Goal: Transaction & Acquisition: Purchase product/service

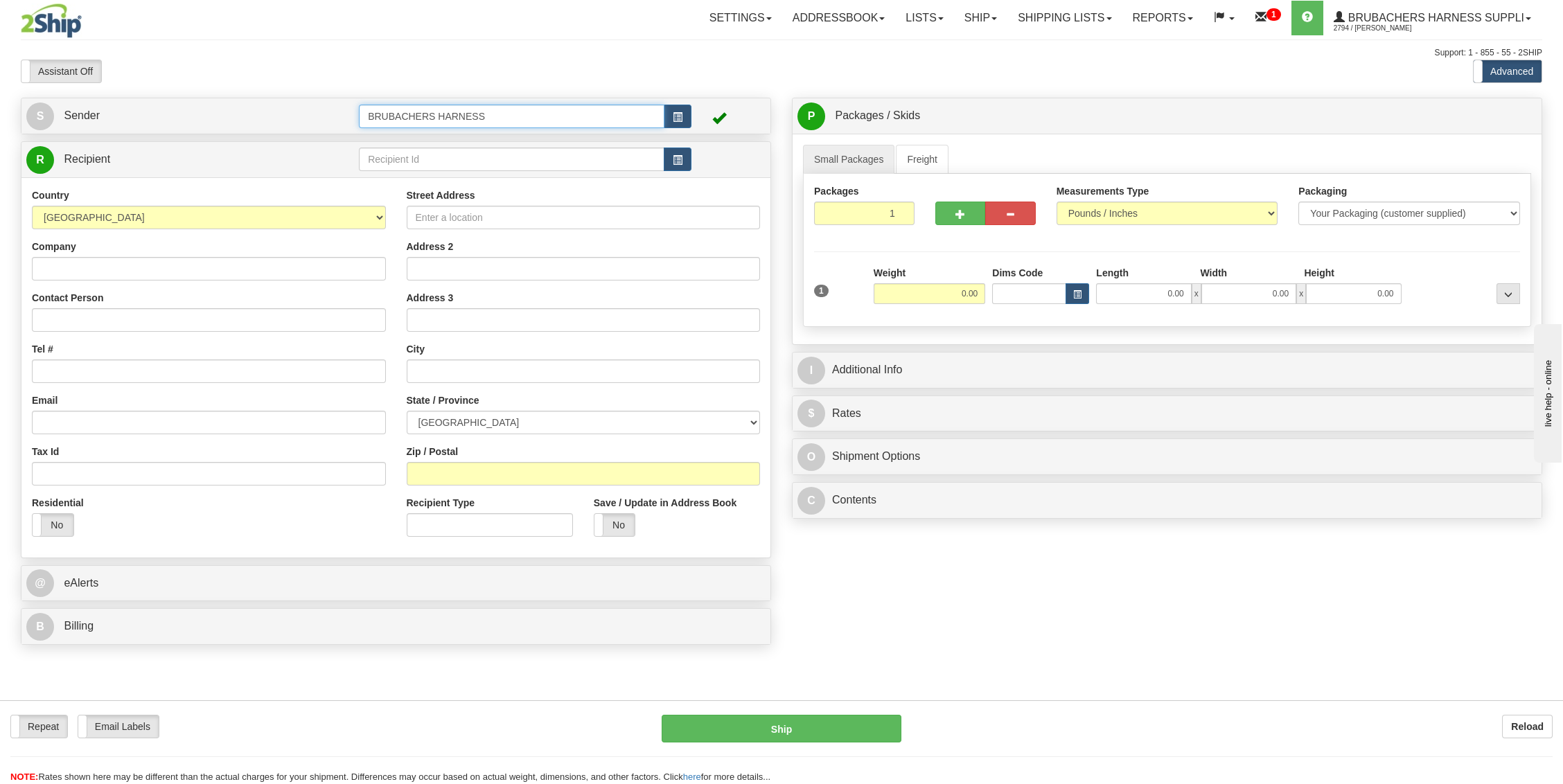
click at [505, 117] on input "BRUBACHERS HARNESS" at bounding box center [511, 115] width 306 height 23
click at [313, 115] on link "S Sender" at bounding box center [192, 115] width 333 height 28
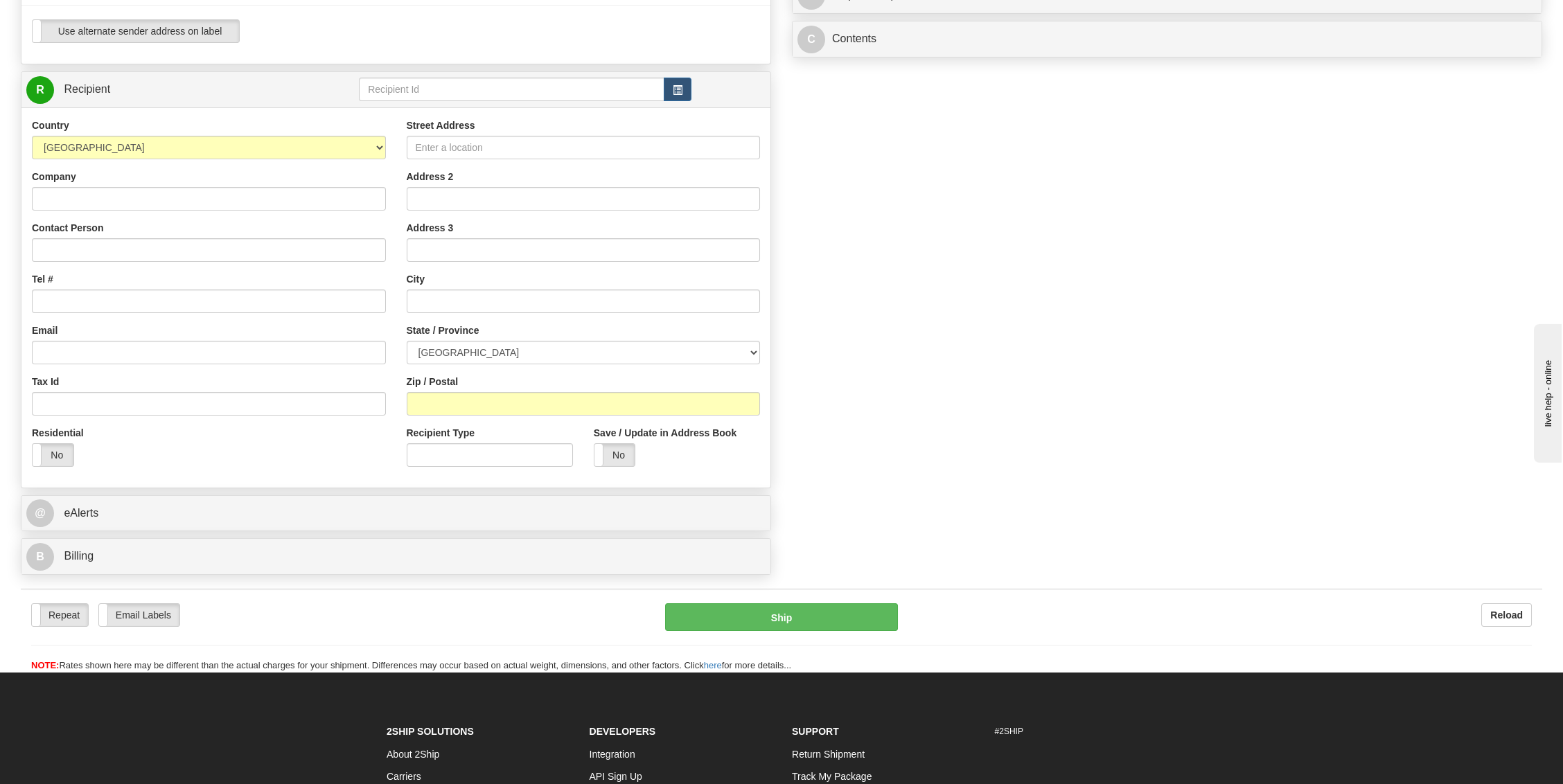
type input "WALLENSTEIN"
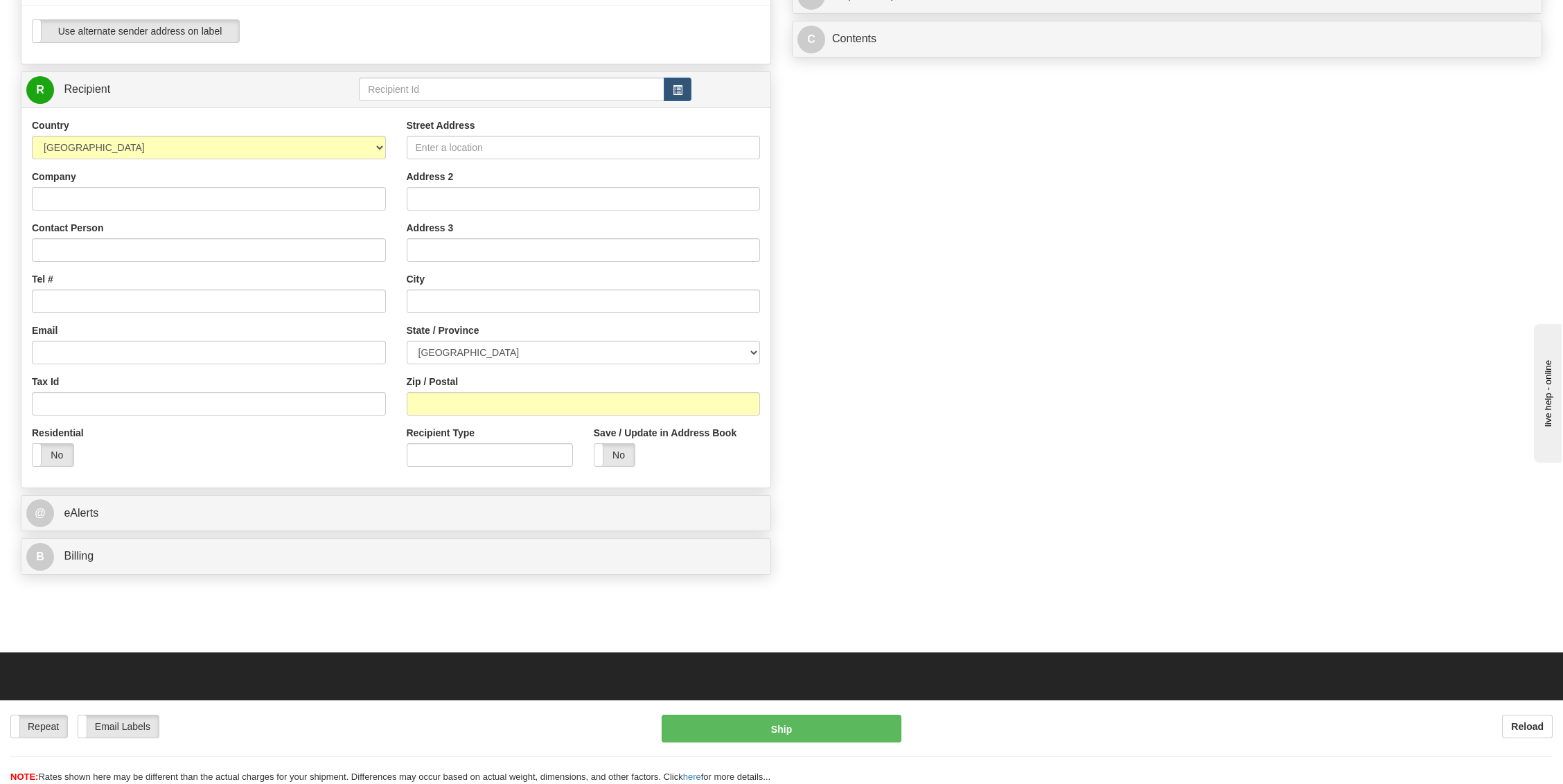
scroll to position [184, 0]
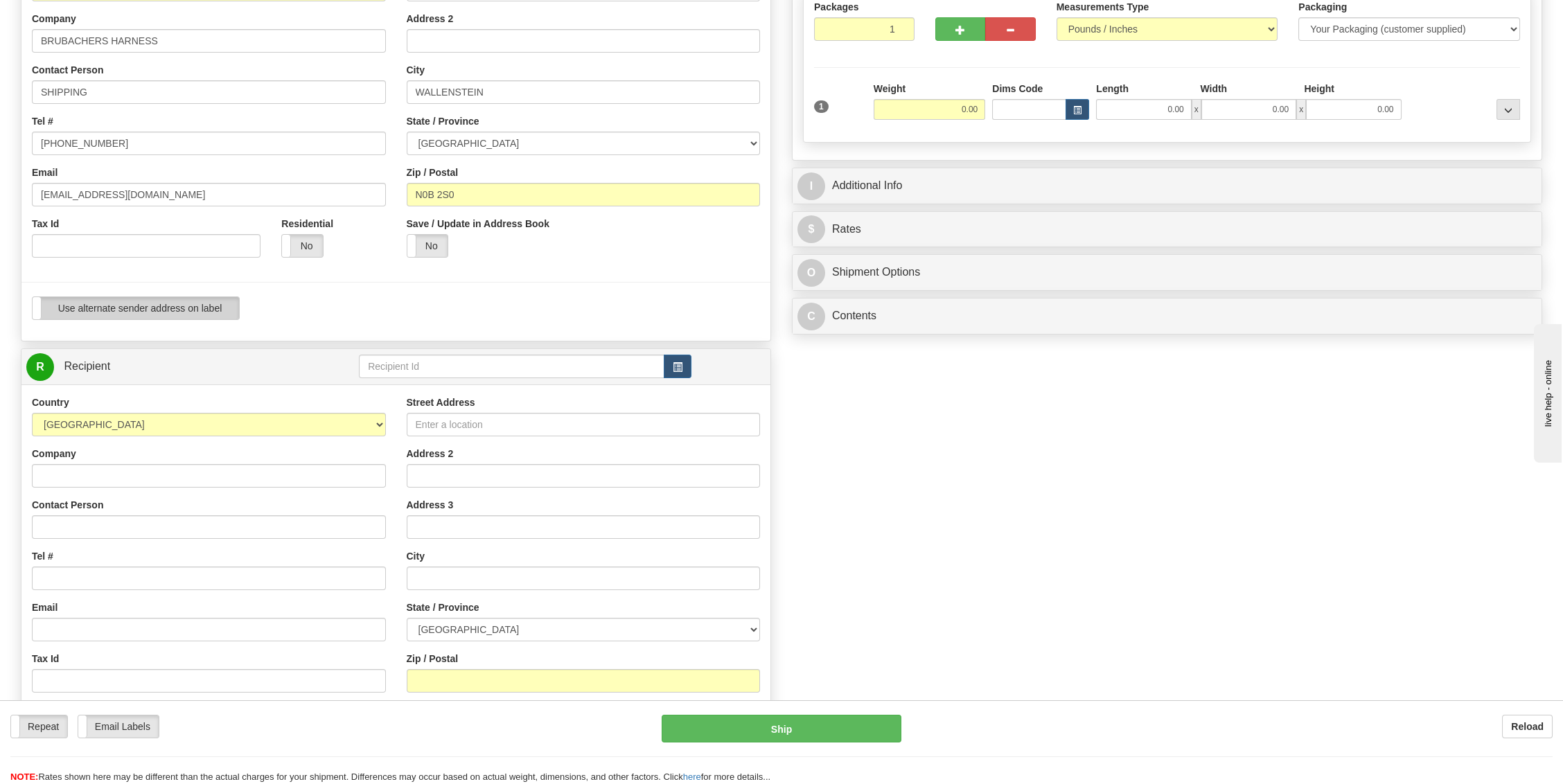
click at [190, 315] on label "Use alternate sender address on label" at bounding box center [136, 308] width 207 height 22
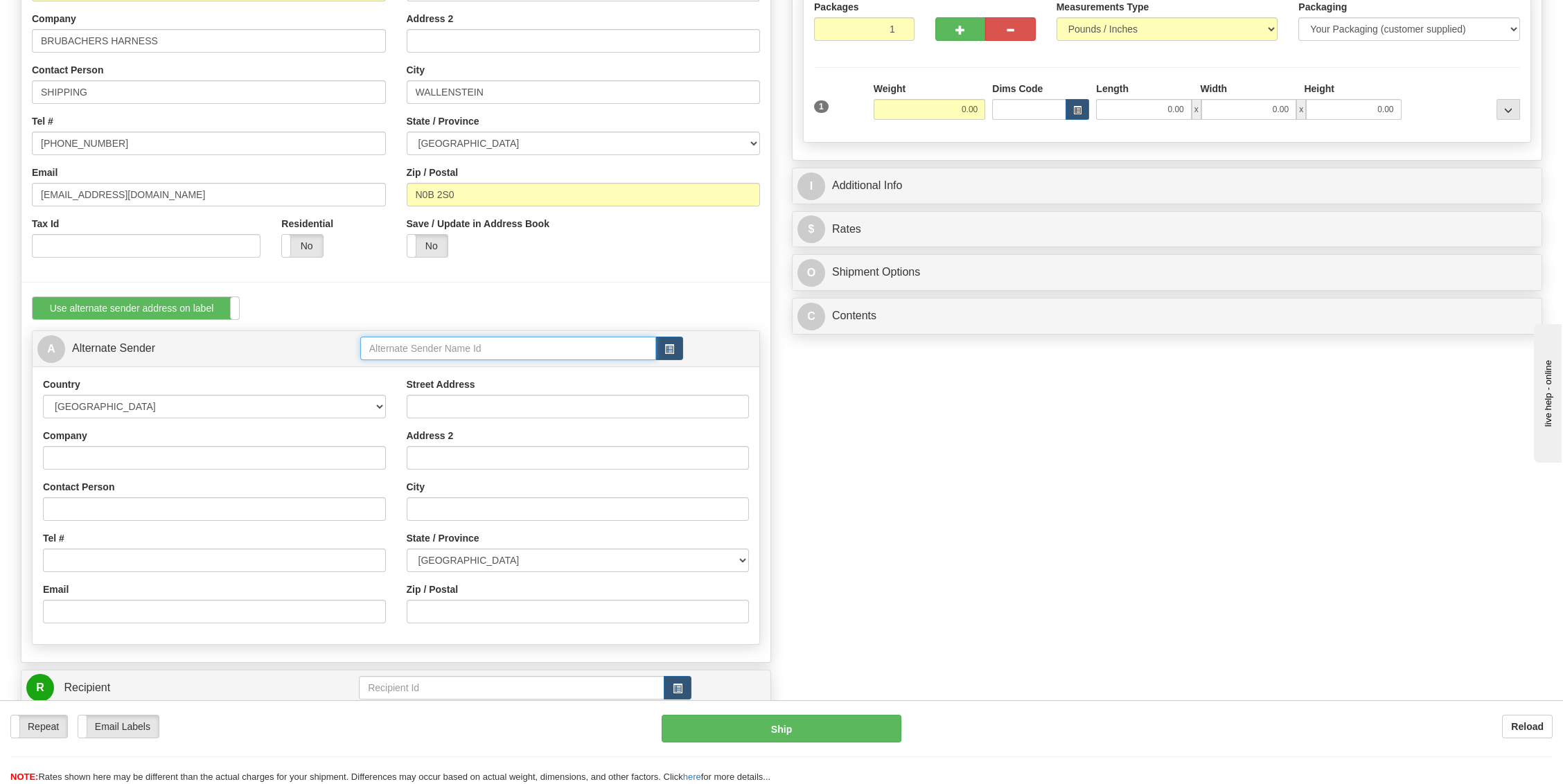
click at [505, 352] on input "text" at bounding box center [509, 347] width 296 height 23
click at [427, 370] on div "HOLKEV" at bounding box center [505, 368] width 283 height 15
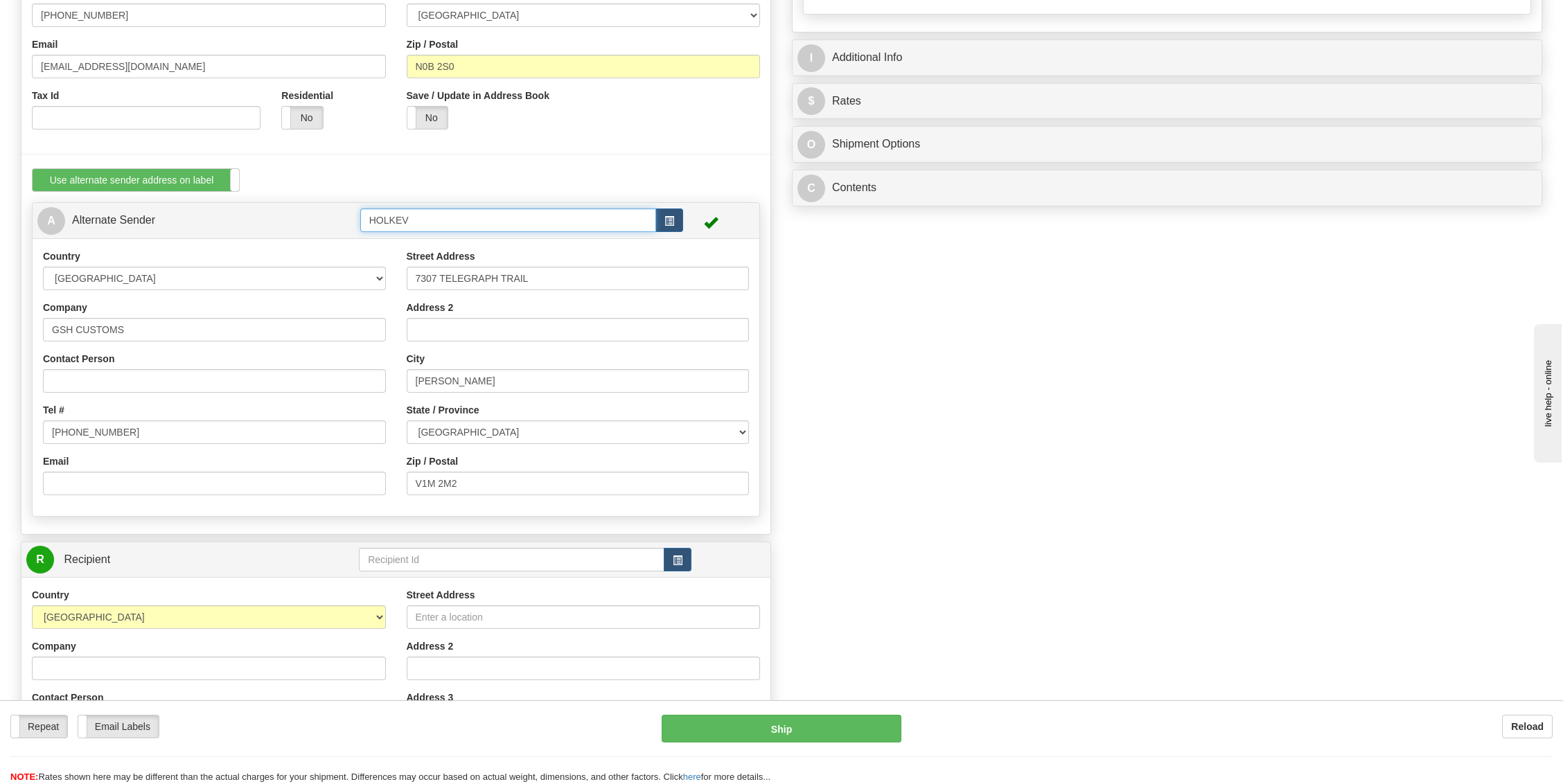
scroll to position [646, 0]
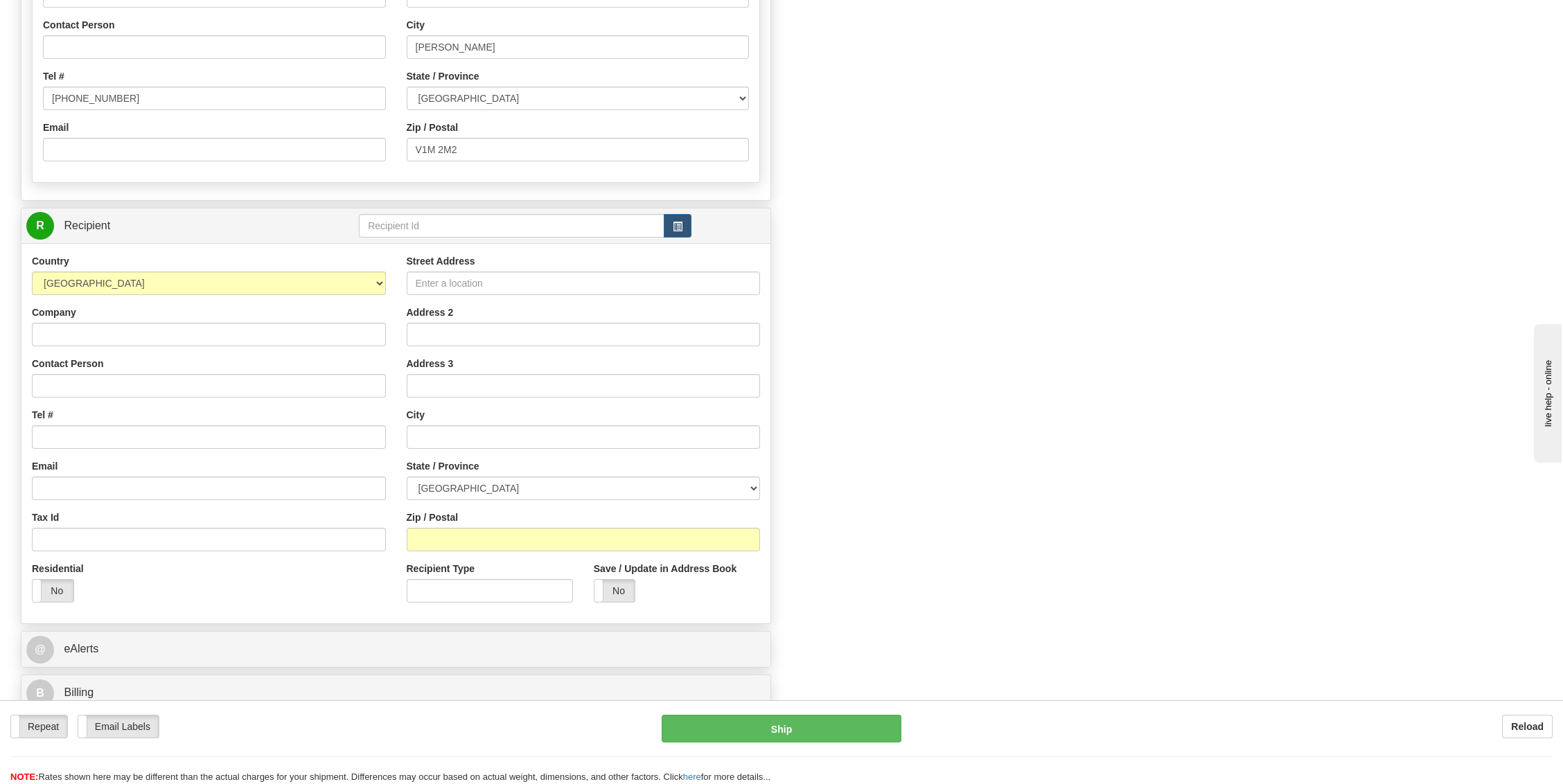
type input "HOLKEV"
click at [403, 228] on input "text" at bounding box center [511, 225] width 306 height 23
type input "hlokev"
click at [390, 222] on input "hlokev" at bounding box center [511, 225] width 306 height 23
click at [396, 221] on input "hlokev" at bounding box center [511, 225] width 306 height 23
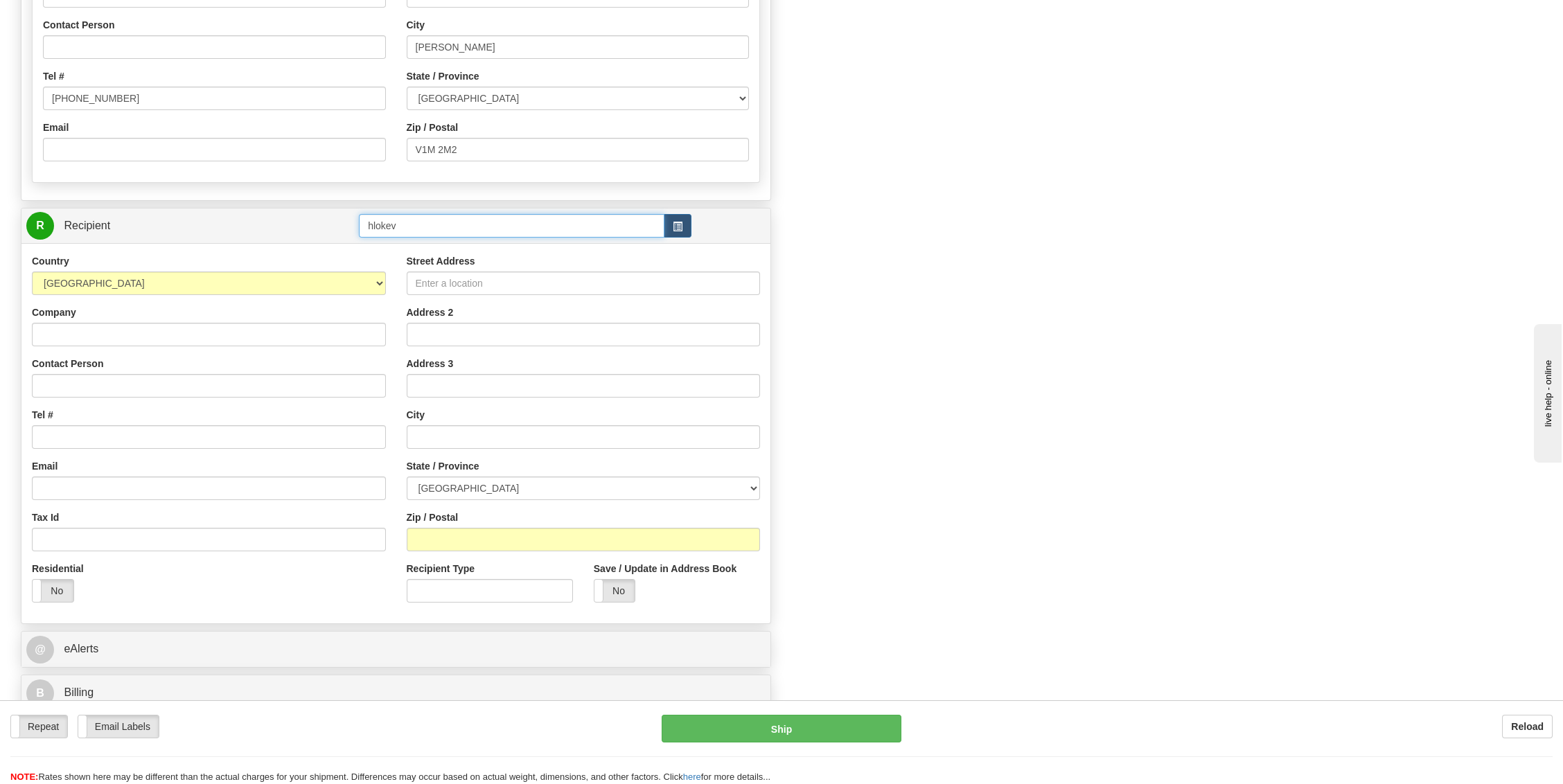
drag, startPoint x: 383, startPoint y: 223, endPoint x: 204, endPoint y: 174, distance: 185.6
click at [204, 174] on div "S Sender BRUBACHERS HARNESS" at bounding box center [396, 85] width 771 height 1266
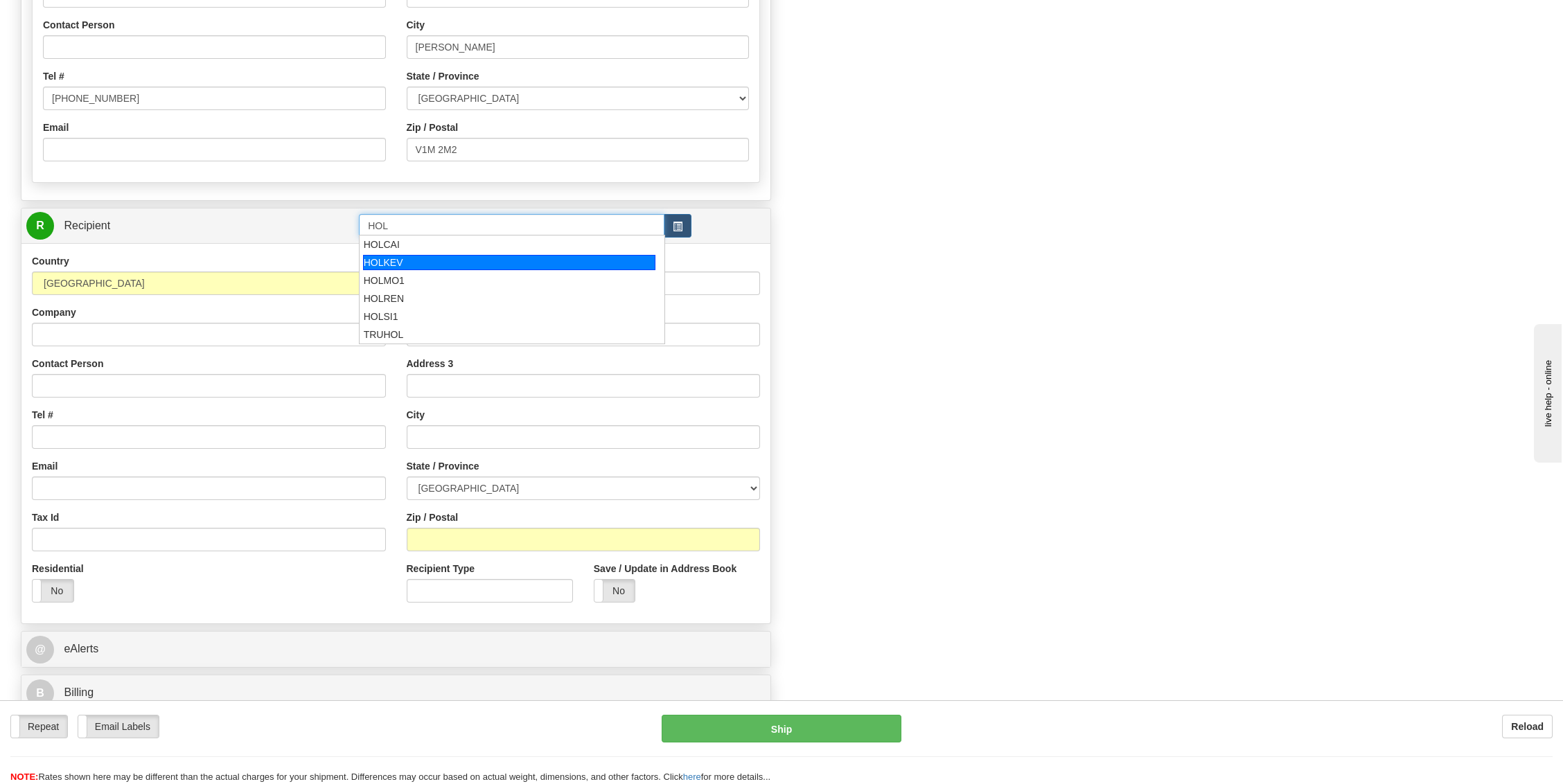
click at [445, 256] on div "HOLKEV" at bounding box center [510, 263] width 293 height 15
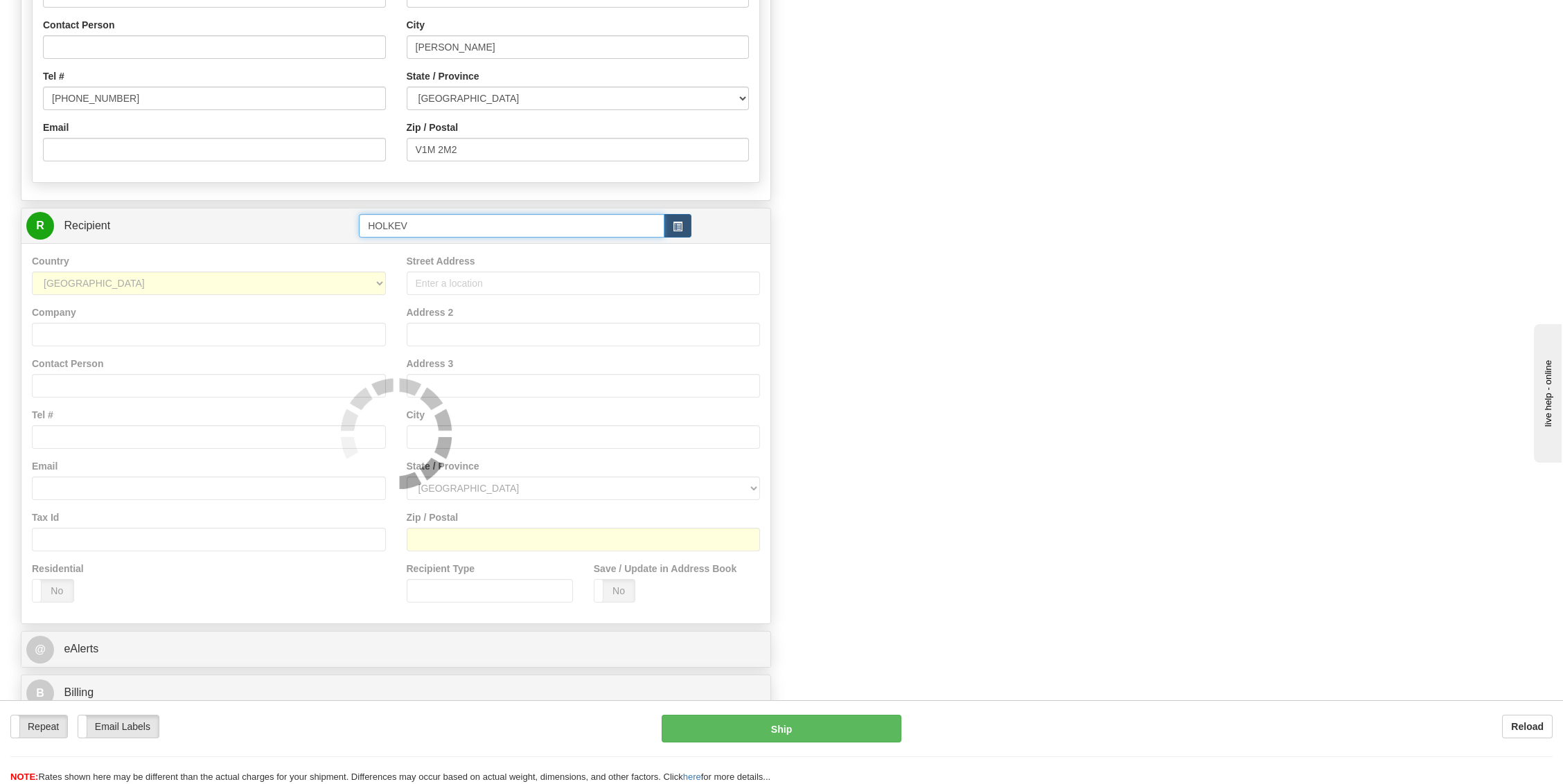
type input "HOLKEV"
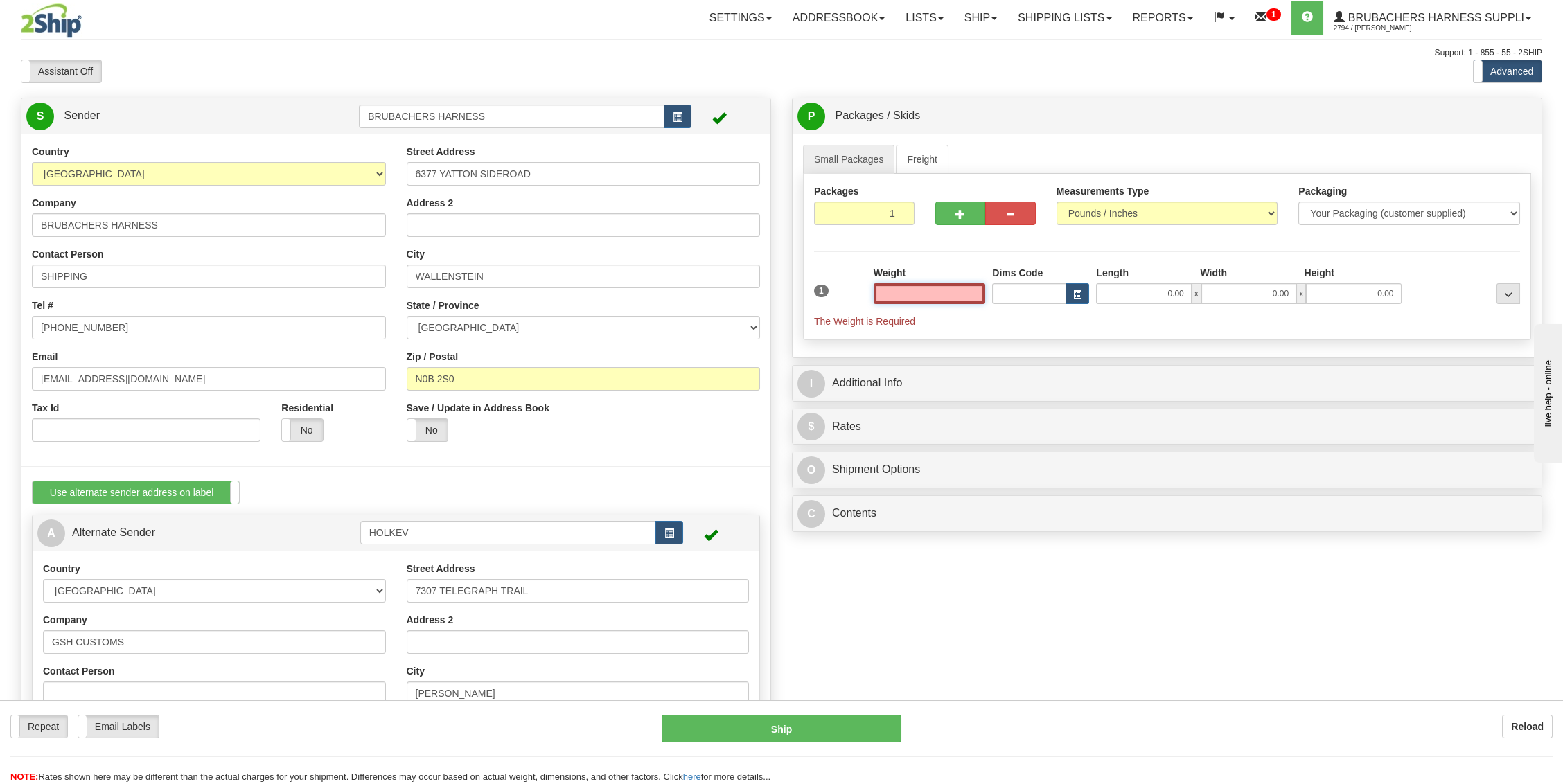
click at [938, 286] on input "text" at bounding box center [930, 293] width 112 height 20
type input "34.00"
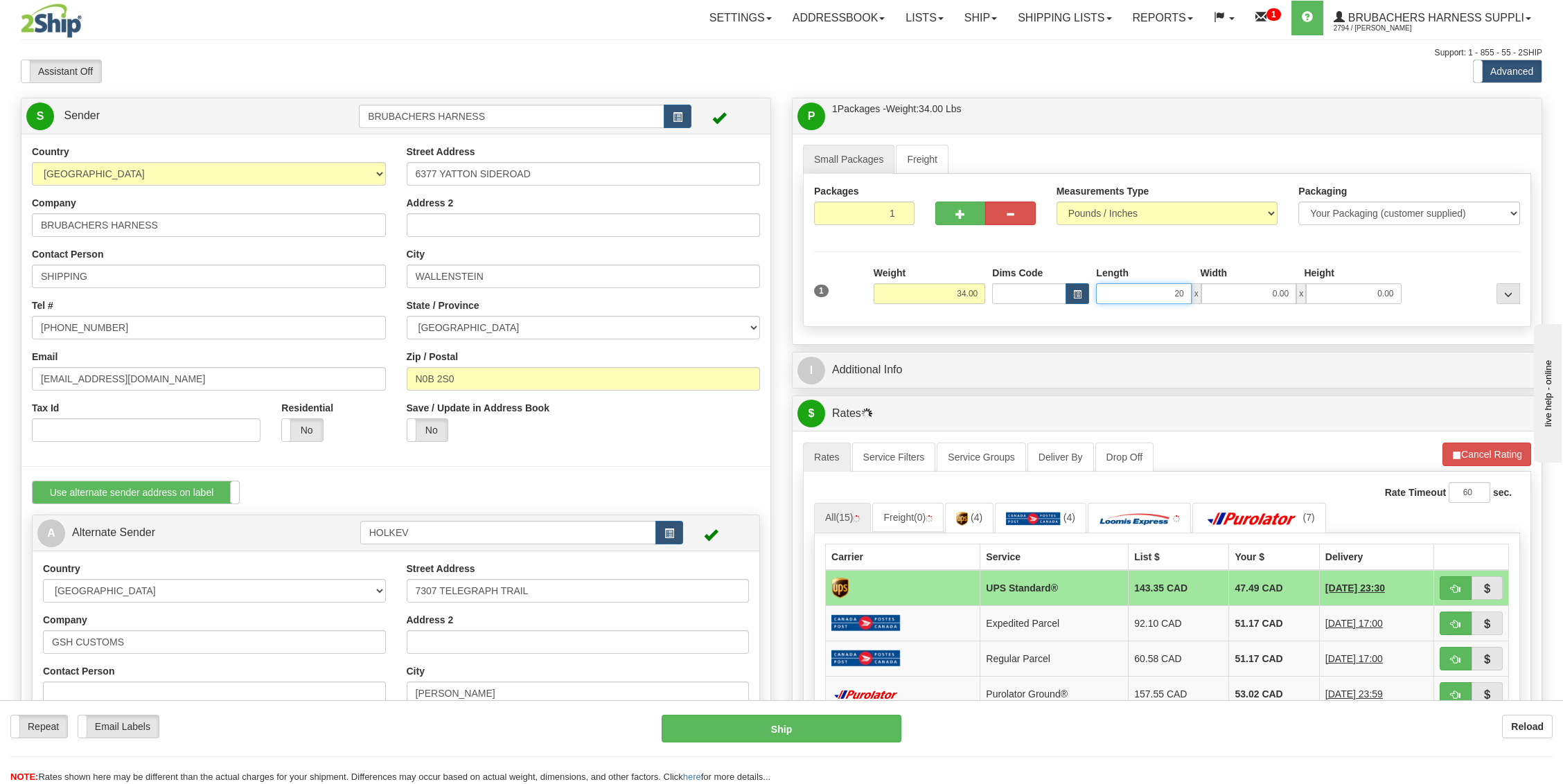
type input "20.00"
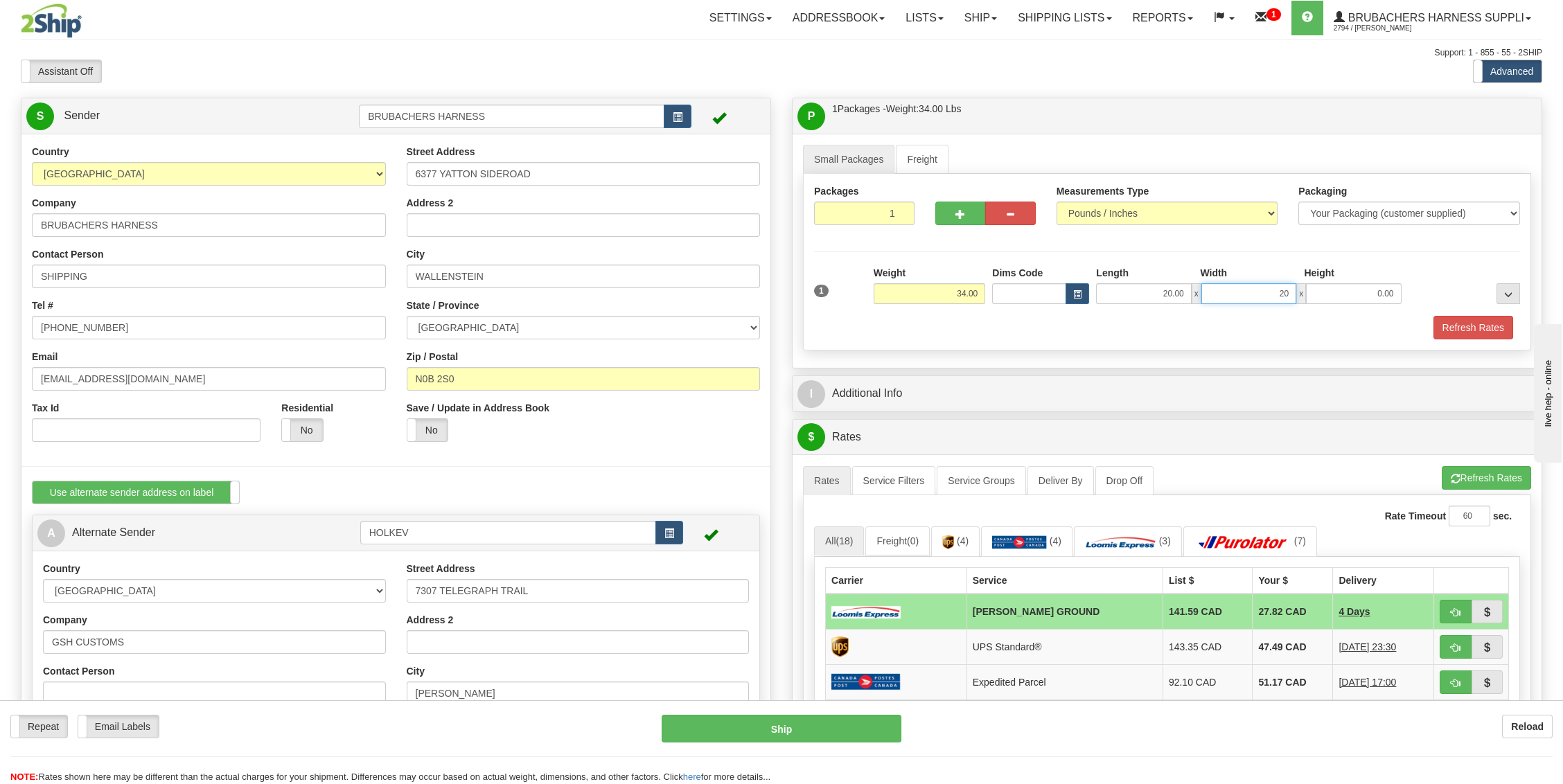
type input "20.00"
type input "12.00"
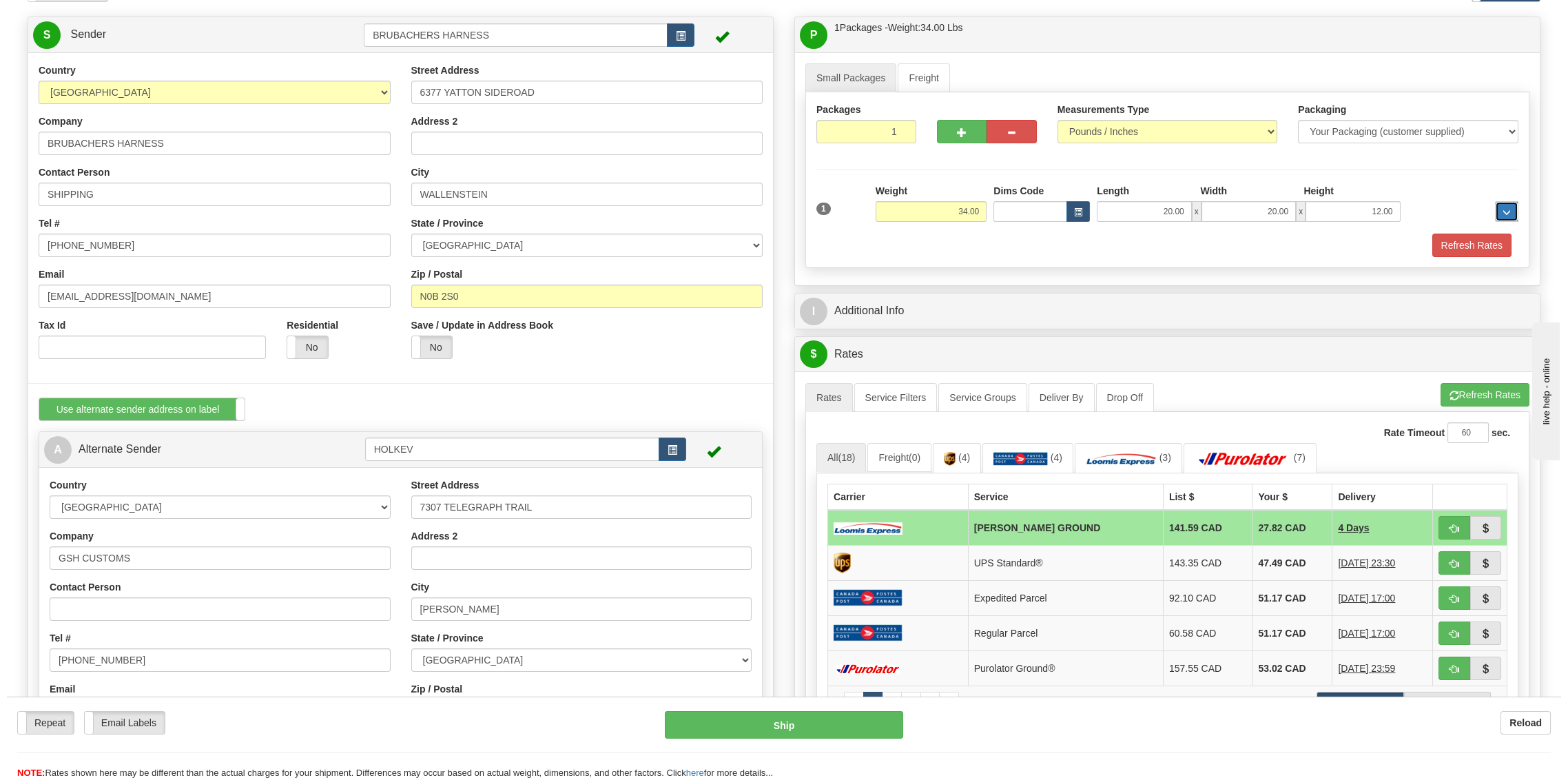
scroll to position [275, 0]
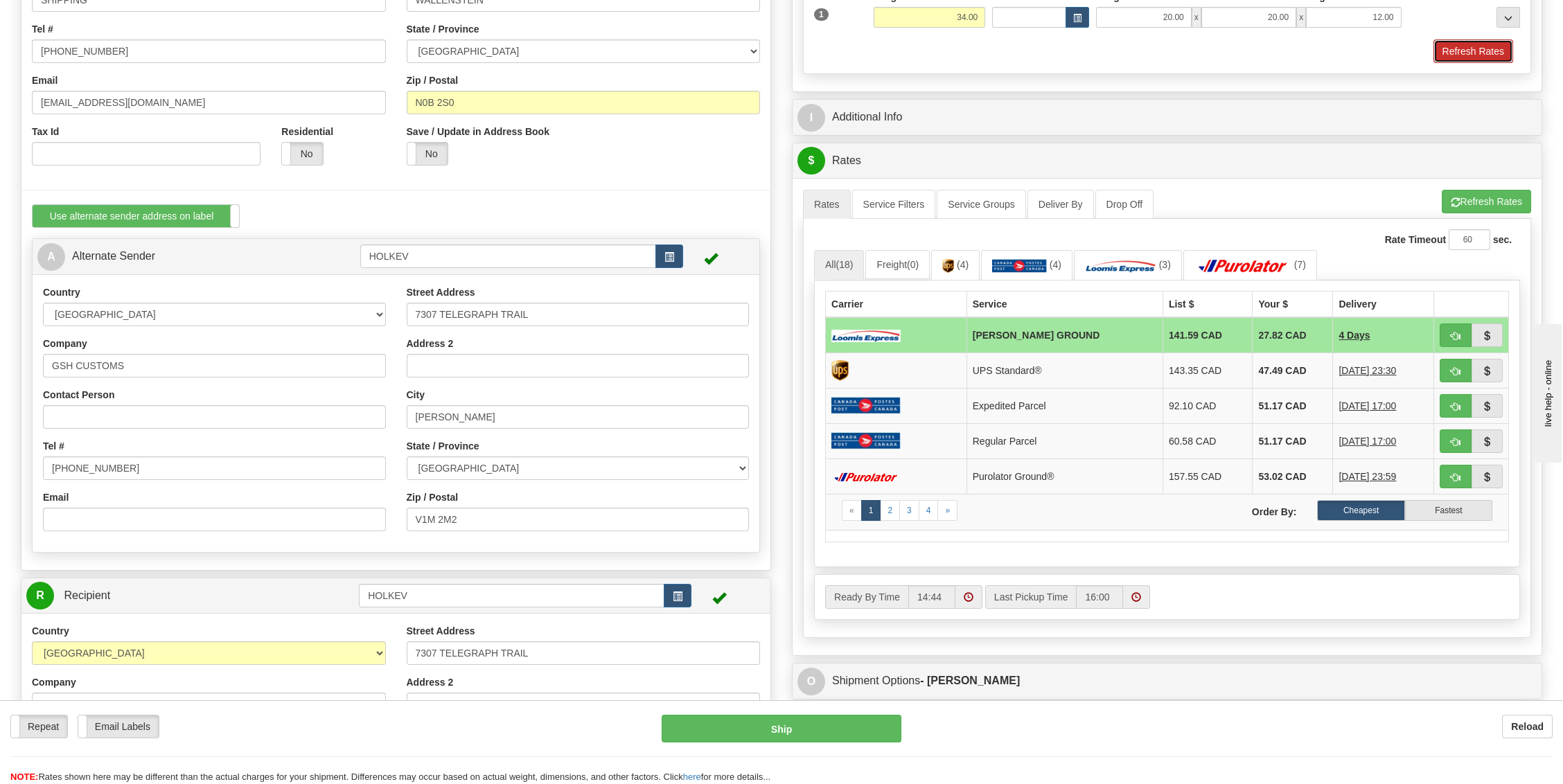
click at [1451, 54] on button "Refresh Rates" at bounding box center [1474, 50] width 80 height 23
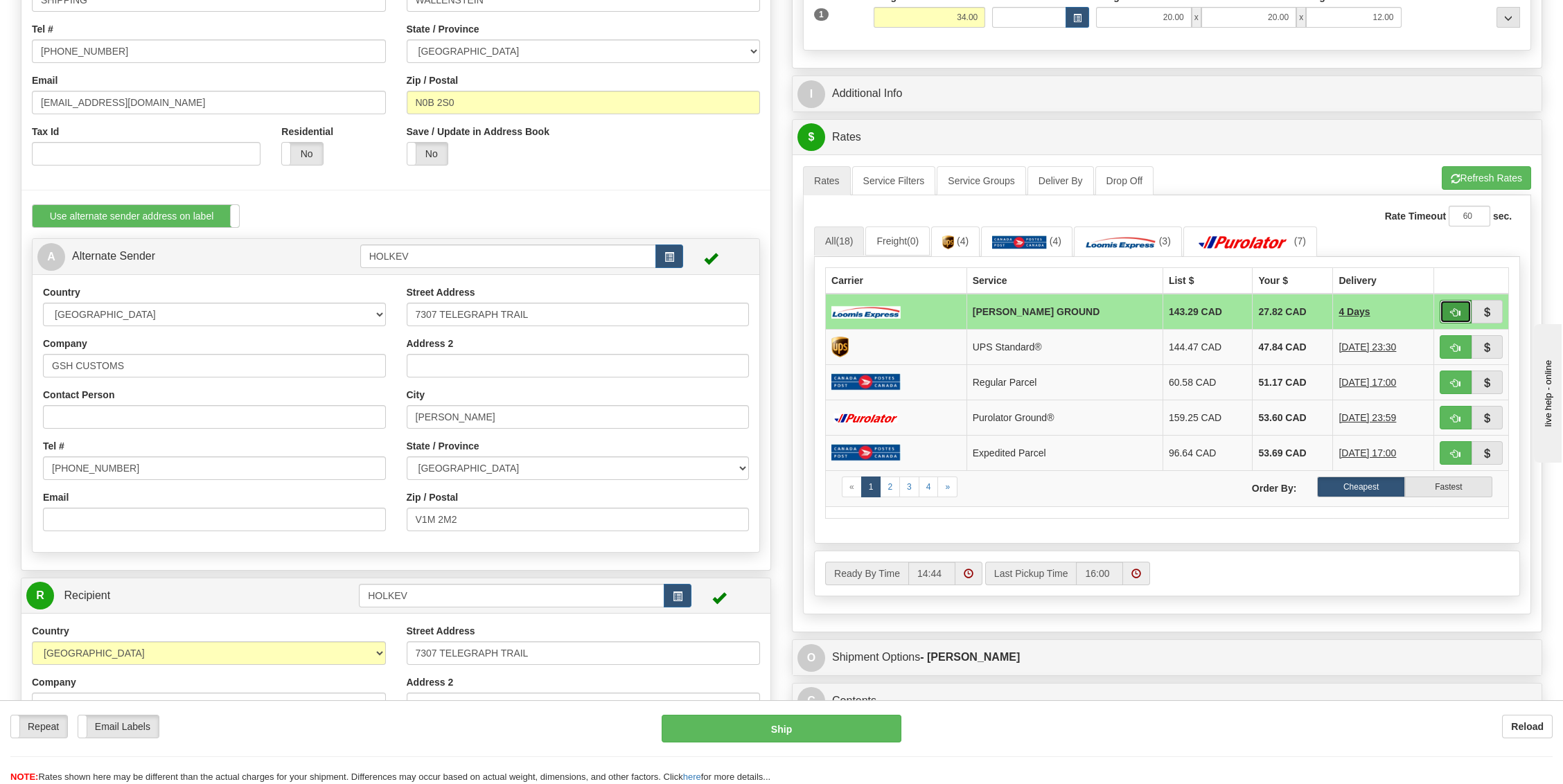
click at [1450, 308] on span "button" at bounding box center [1455, 313] width 9 height 9
type input "DD"
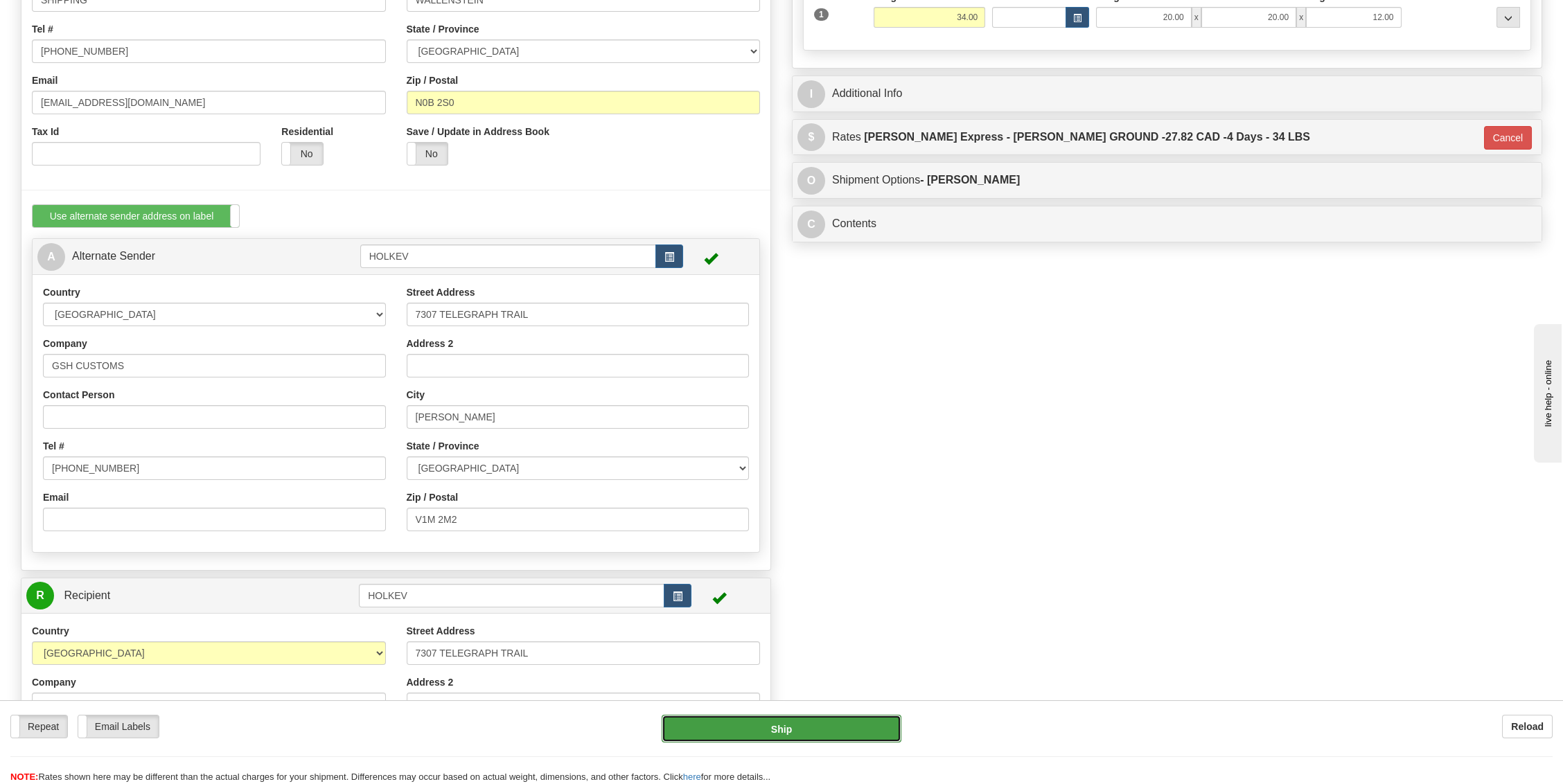
click at [802, 730] on button "Ship" at bounding box center [781, 728] width 239 height 28
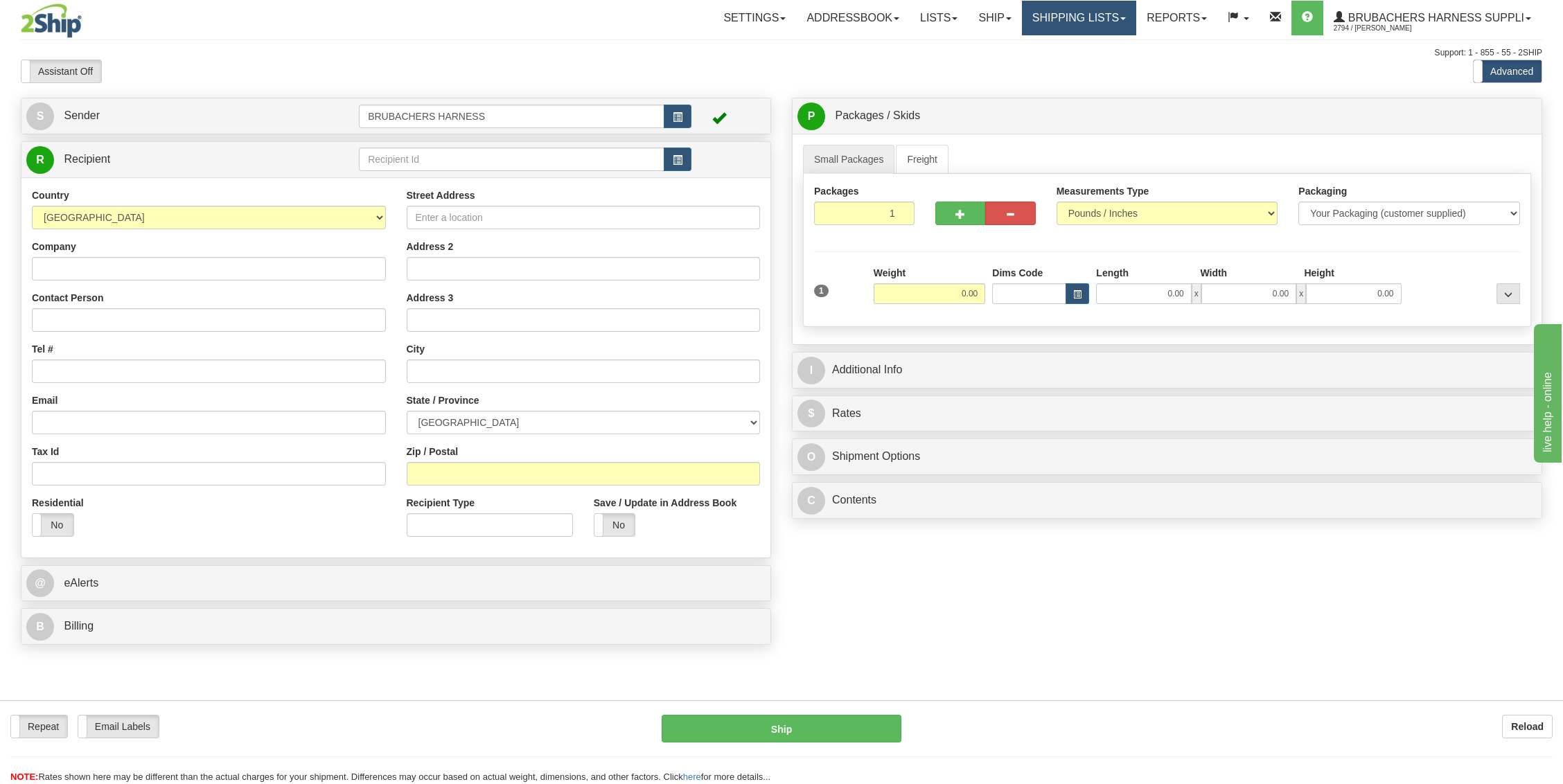
click at [1109, 18] on link "Shipping lists" at bounding box center [1079, 18] width 115 height 34
click at [1094, 53] on link "Current Shipments" at bounding box center [1067, 47] width 135 height 18
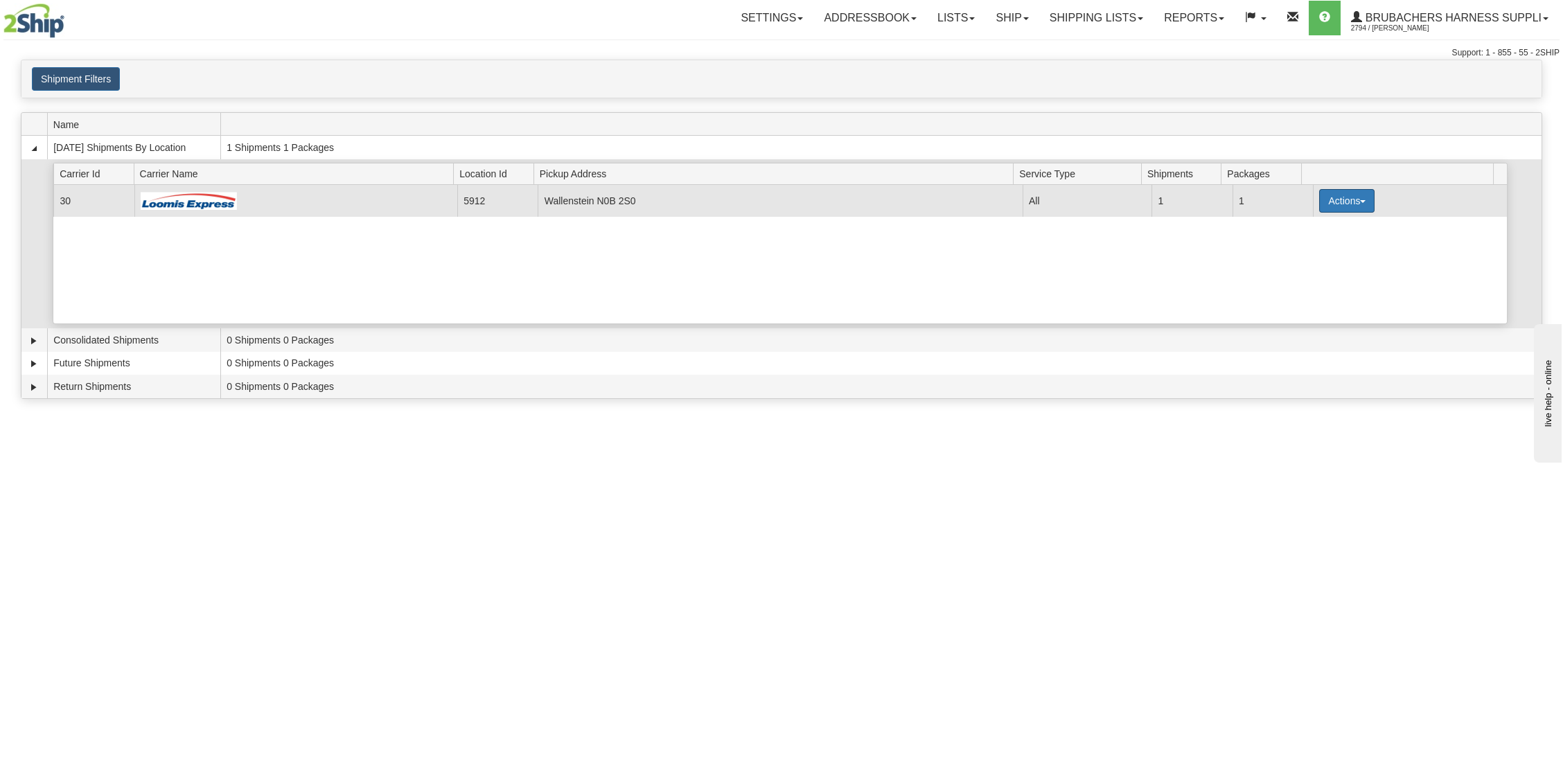
click at [1356, 190] on button "Actions" at bounding box center [1346, 200] width 55 height 23
click at [1311, 229] on link "Details" at bounding box center [1318, 226] width 111 height 18
